Goal: Transaction & Acquisition: Purchase product/service

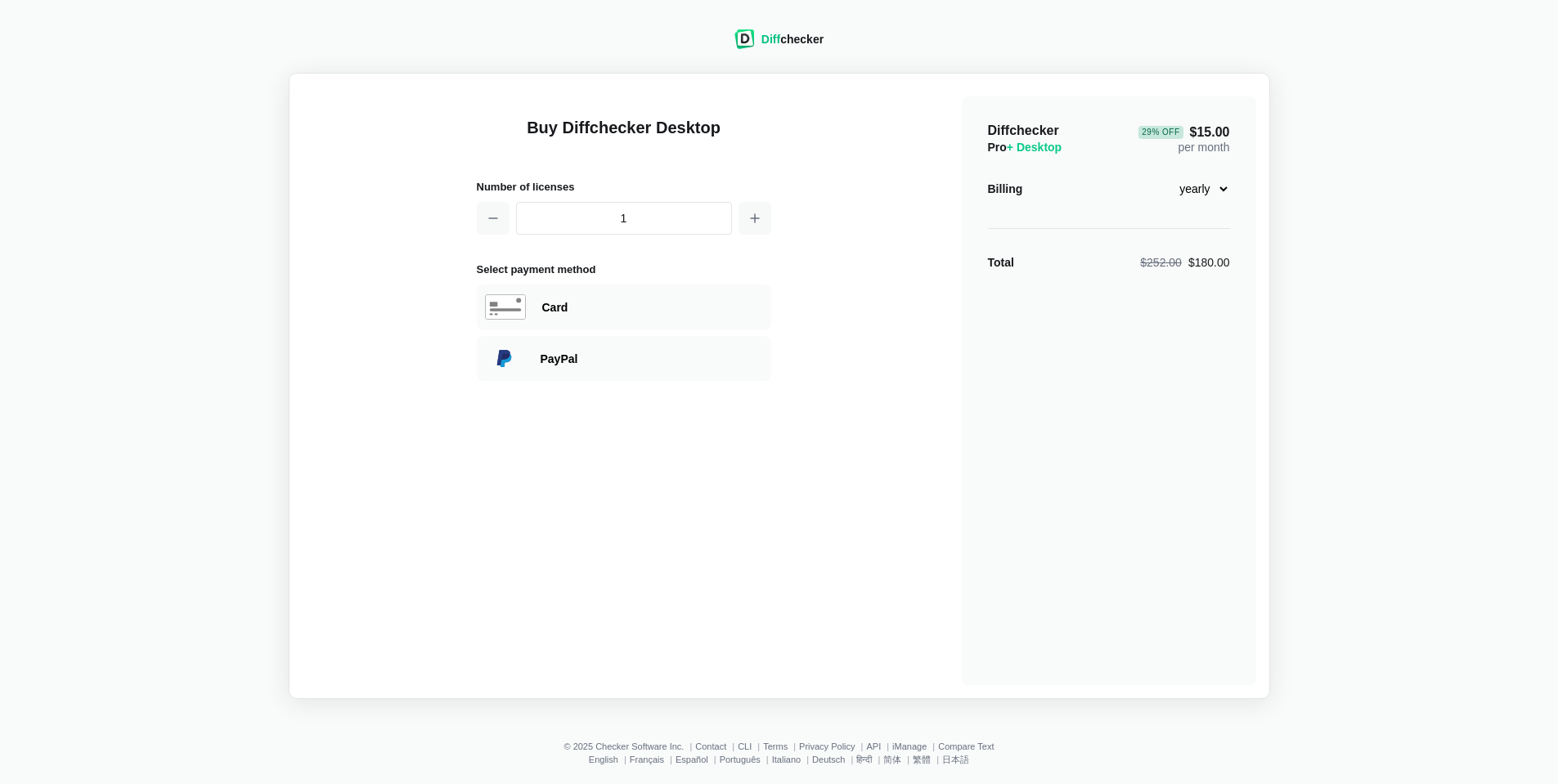
click at [1206, 188] on select "monthly yearly" at bounding box center [1195, 189] width 71 height 28
click at [1249, 189] on div "Diffchecker Pro + Desktop 29 % Off $15.00 per month Billing monthly yearly Tota…" at bounding box center [1109, 391] width 294 height 589
click at [1025, 148] on span "+ Desktop" at bounding box center [1034, 148] width 55 height 13
click at [1171, 126] on div "29 % Off" at bounding box center [1161, 133] width 45 height 13
click at [485, 220] on button "button" at bounding box center [493, 218] width 32 height 32
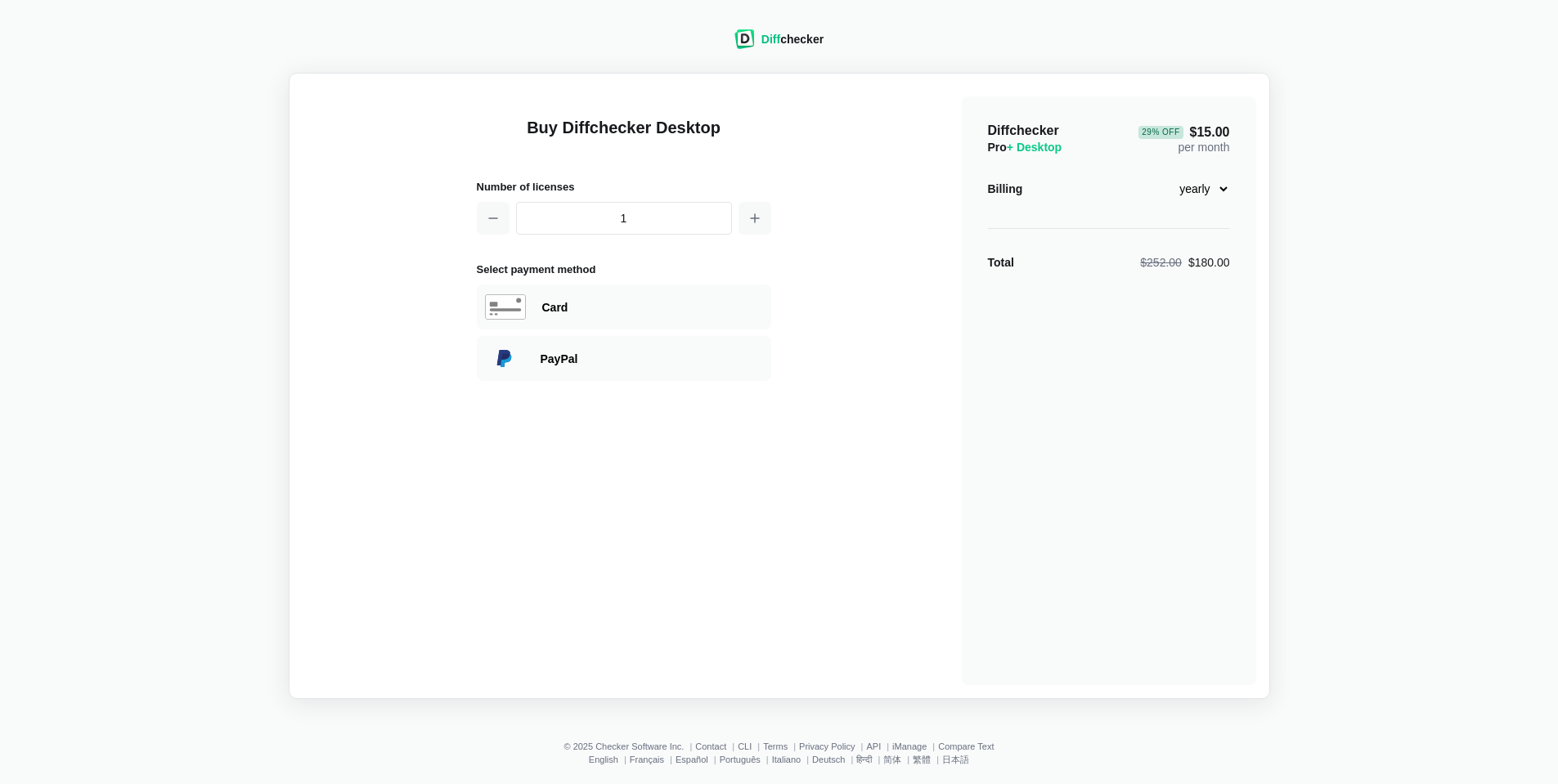
click at [1213, 187] on select "monthly yearly" at bounding box center [1195, 189] width 71 height 28
click at [1229, 129] on span "29 % Off $15.00" at bounding box center [1184, 133] width 91 height 13
click at [1211, 130] on span "29 % Off $15.00" at bounding box center [1184, 133] width 91 height 13
click at [1047, 124] on span "Diffchecker" at bounding box center [1024, 130] width 71 height 14
